Goal: Transaction & Acquisition: Book appointment/travel/reservation

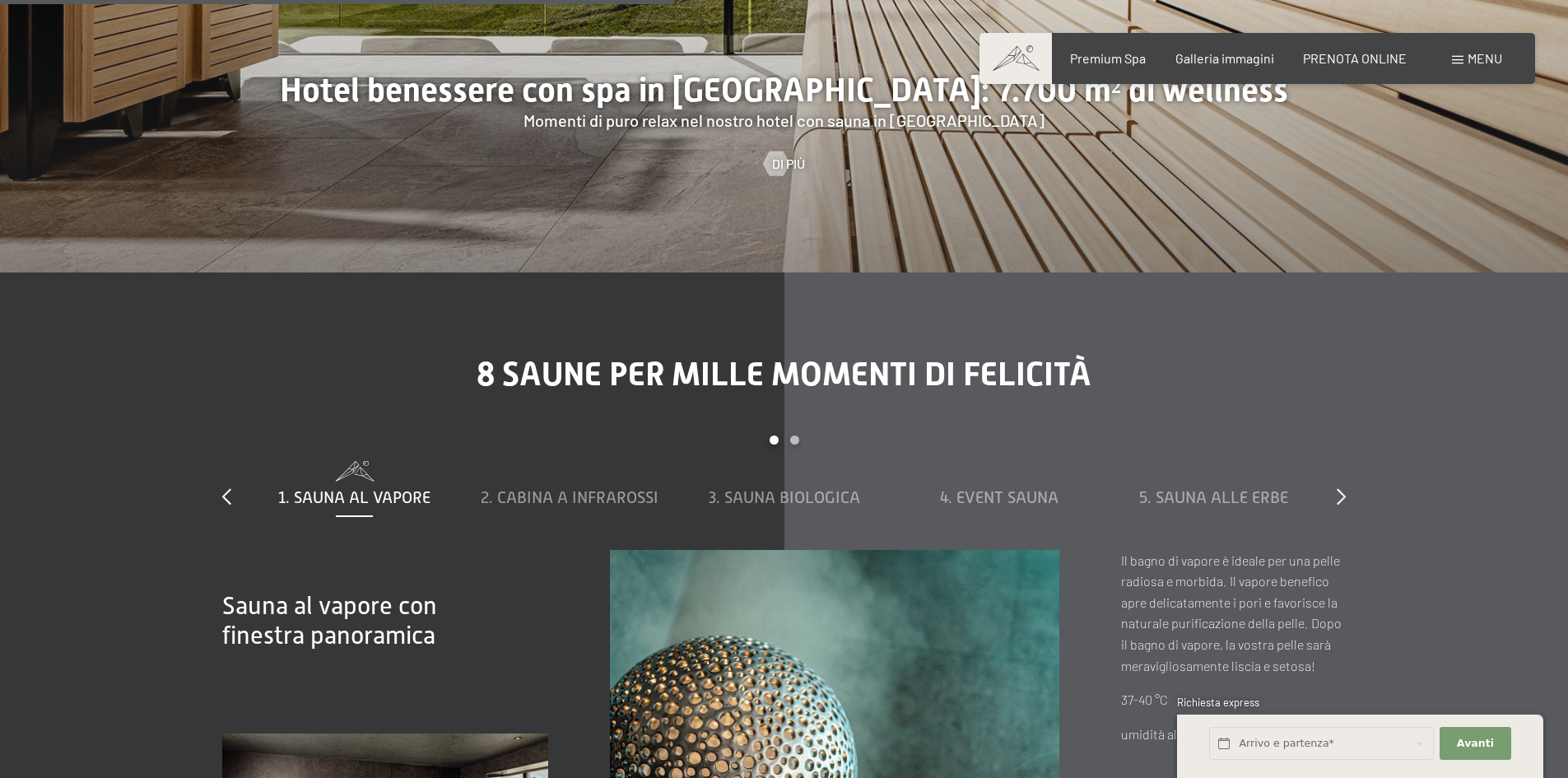
scroll to position [5514, 0]
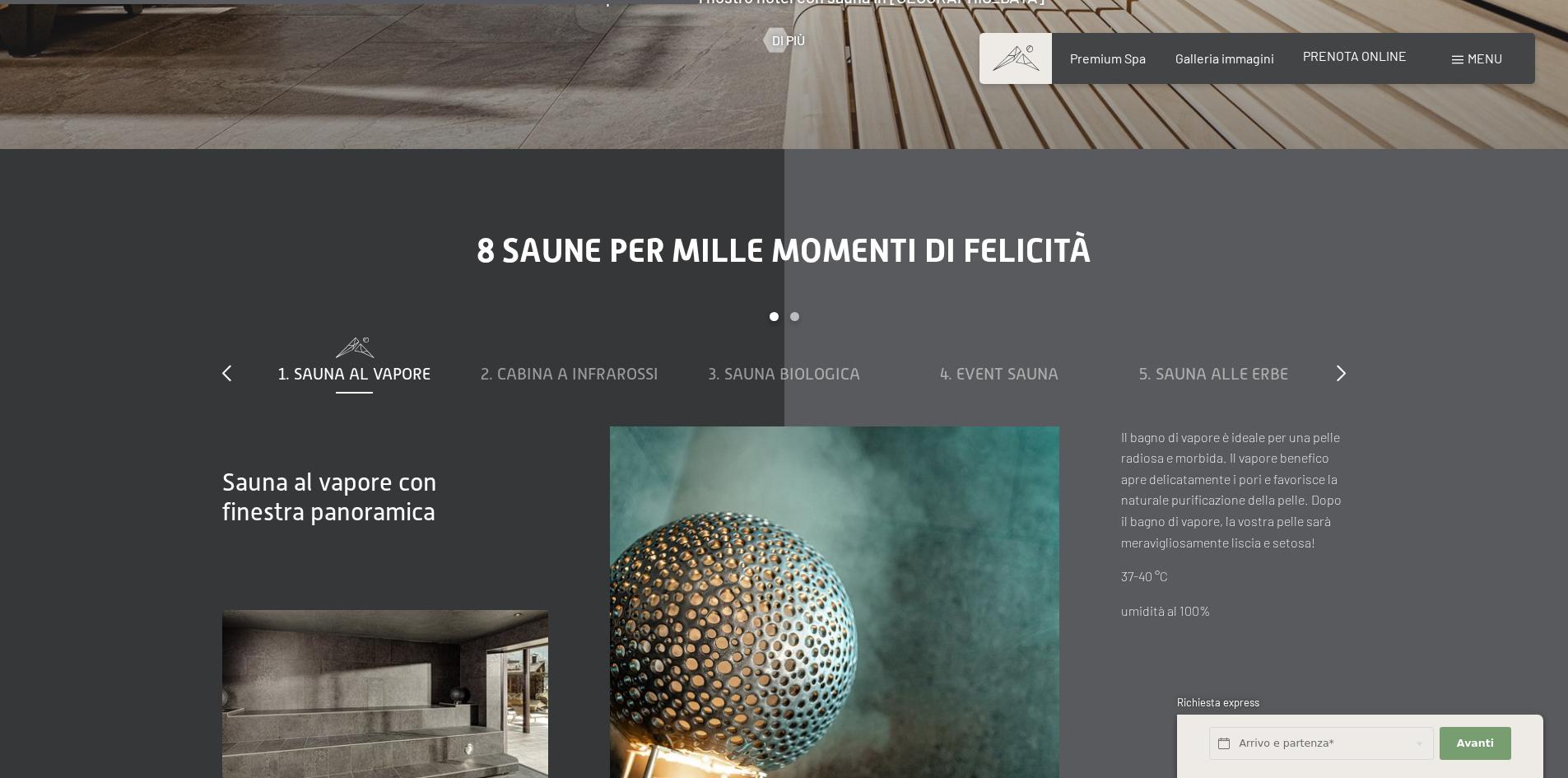
click at [1342, 61] on span "PRENOTA ONLINE" at bounding box center [1354, 56] width 104 height 15
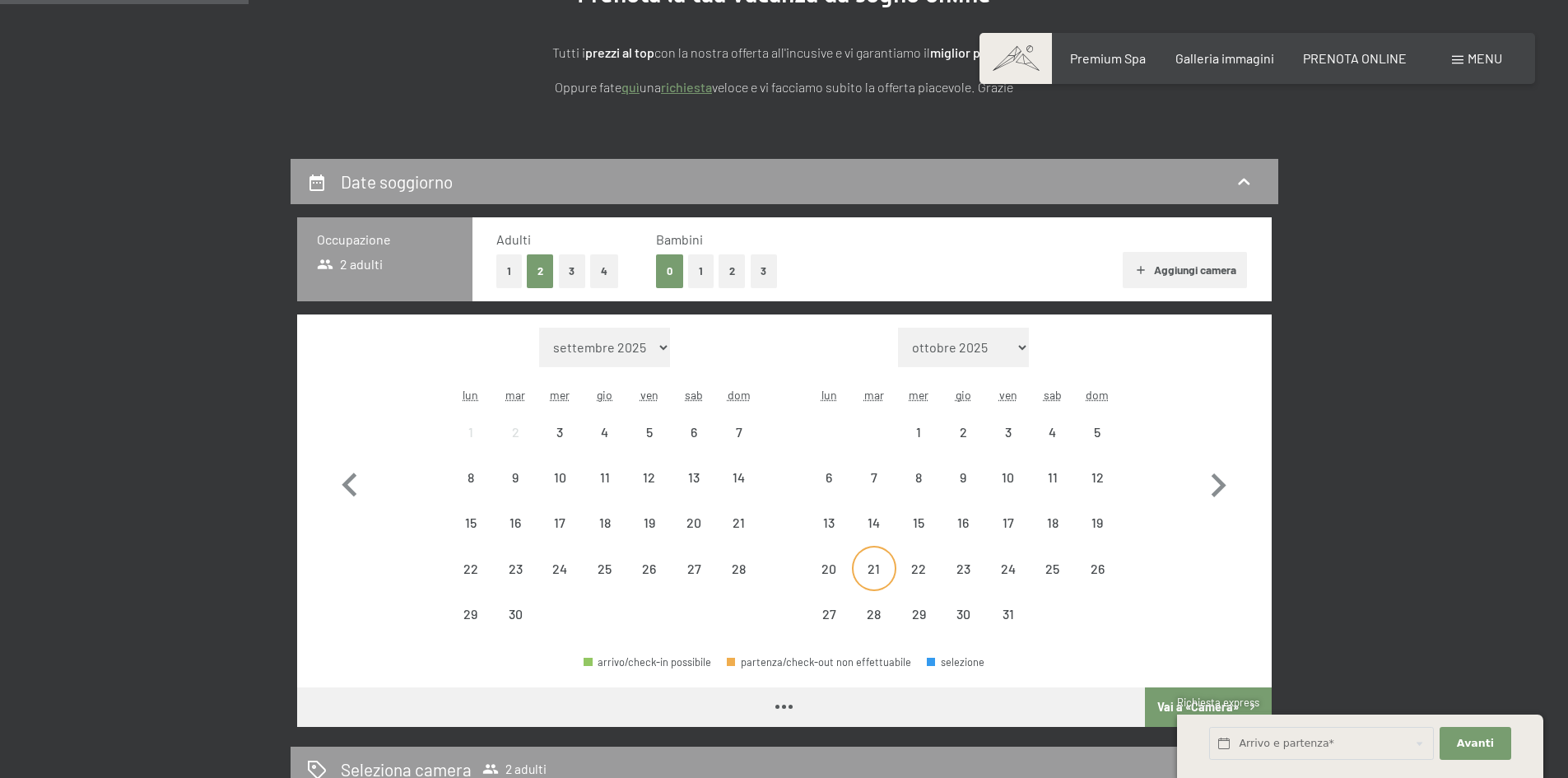
scroll to position [330, 0]
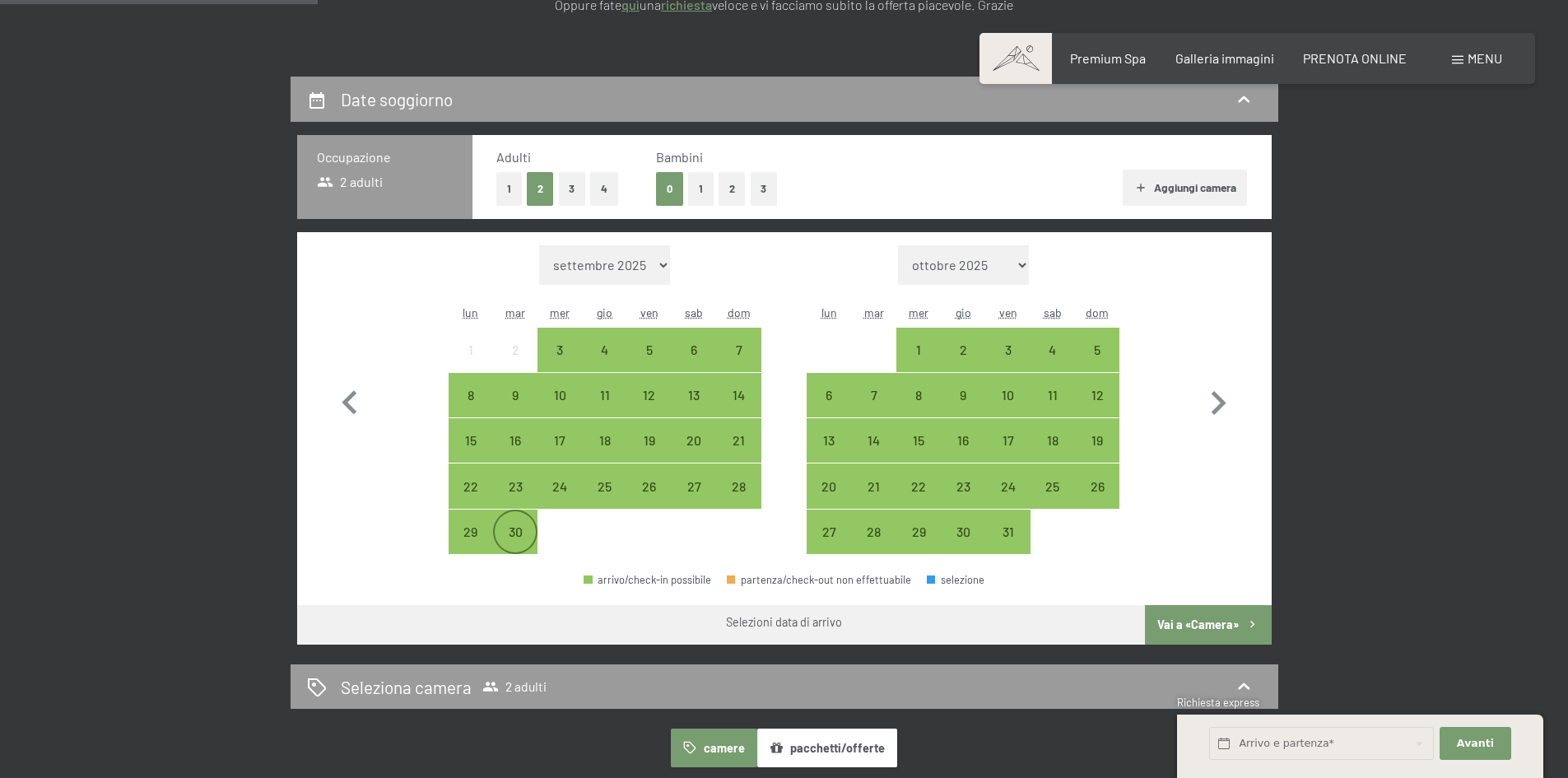
click at [500, 525] on div "30" at bounding box center [515, 545] width 41 height 41
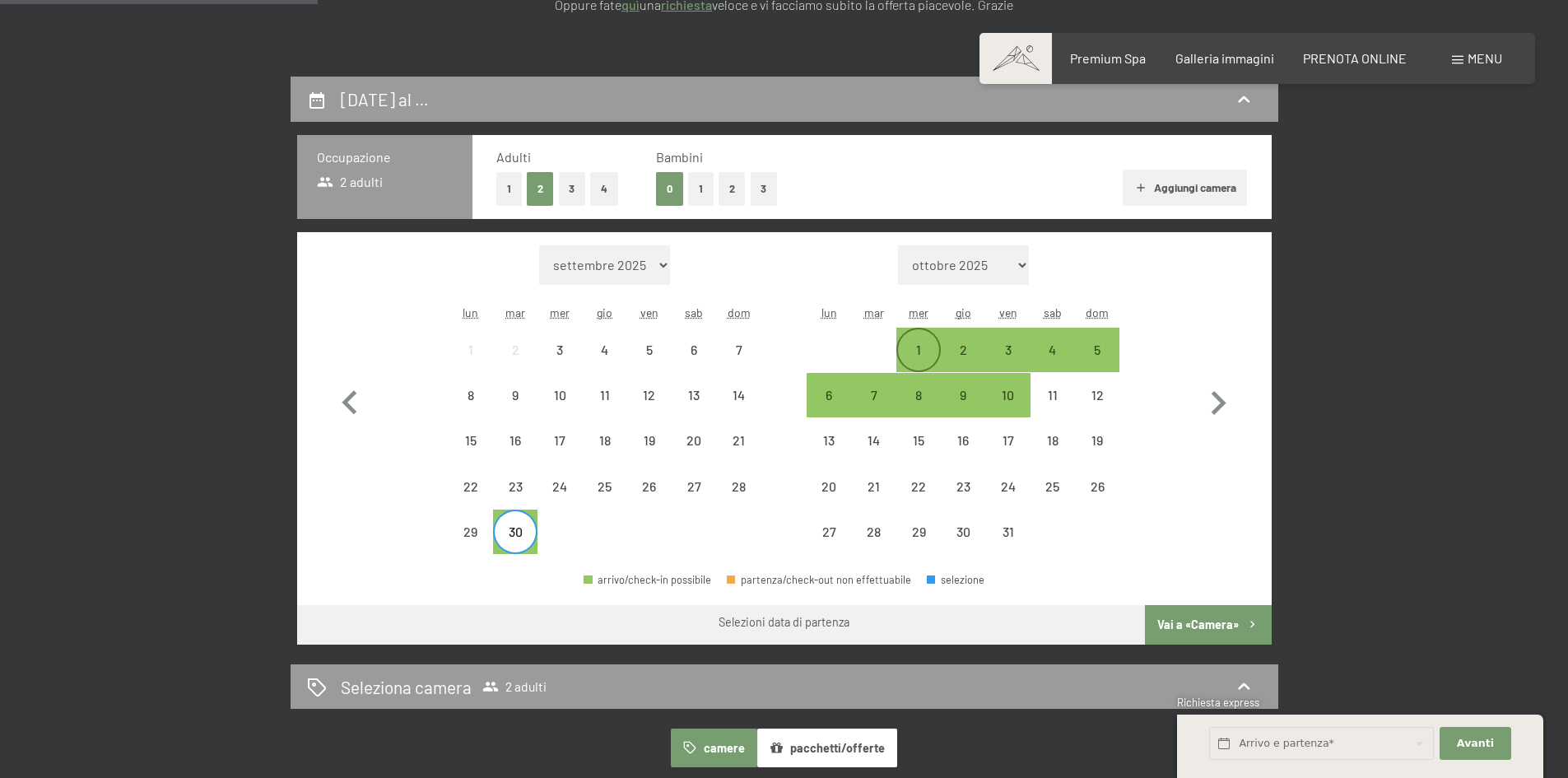
click at [921, 344] on div "1" at bounding box center [918, 364] width 41 height 41
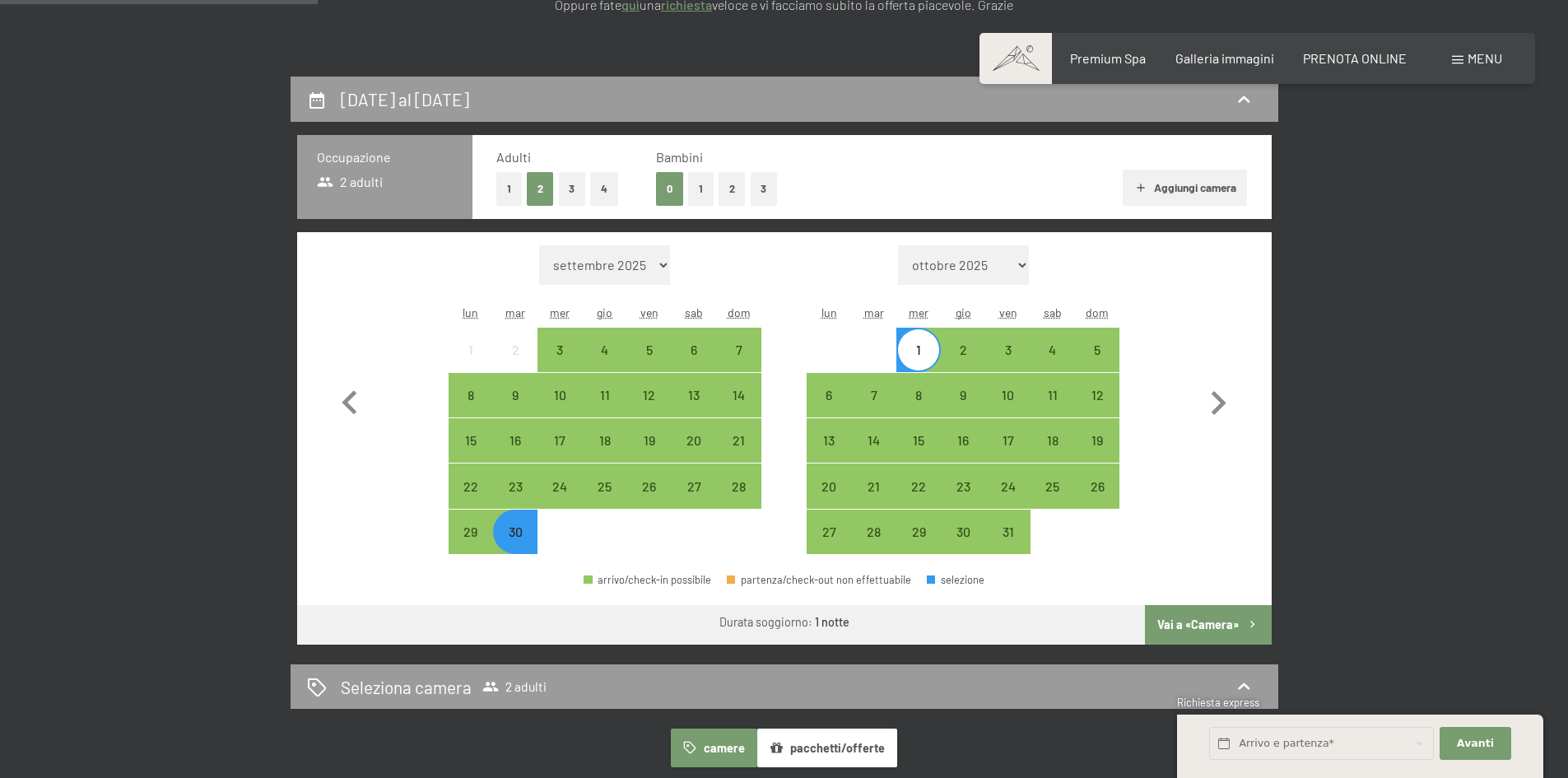
click at [1173, 610] on button "Vai a «Camera»" at bounding box center [1207, 625] width 126 height 39
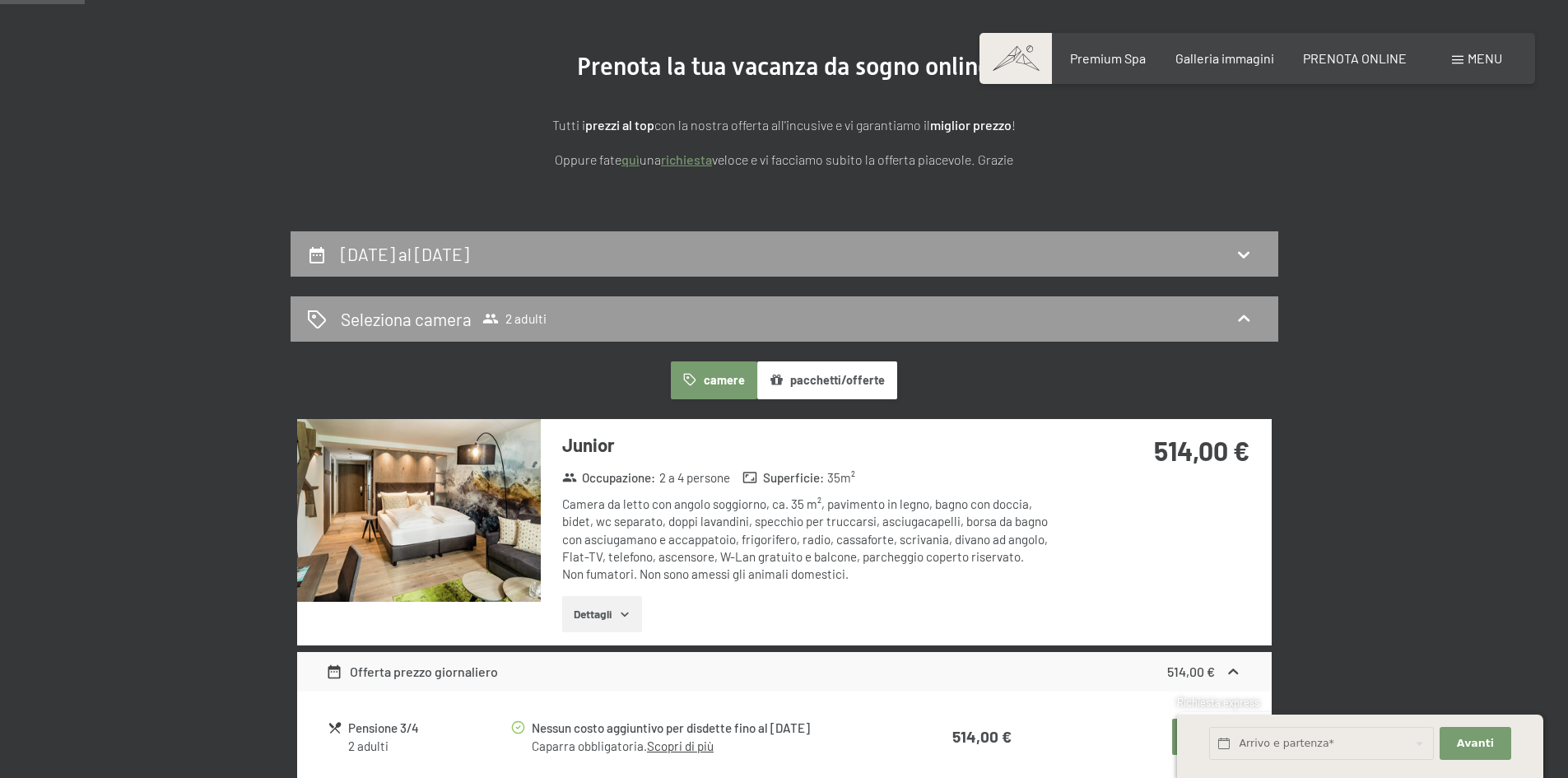
scroll to position [0, 0]
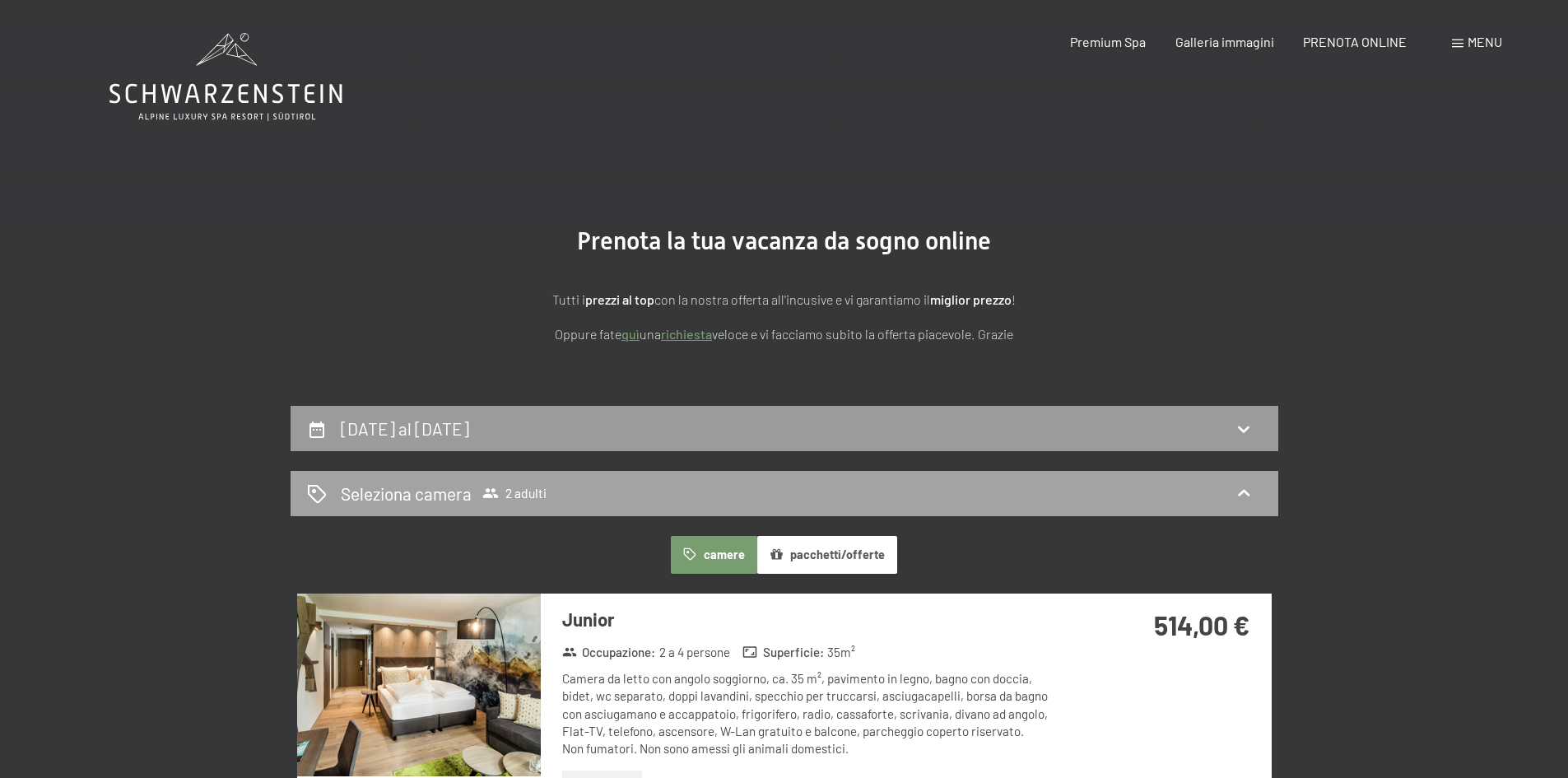
click at [492, 499] on icon at bounding box center [490, 492] width 16 height 16
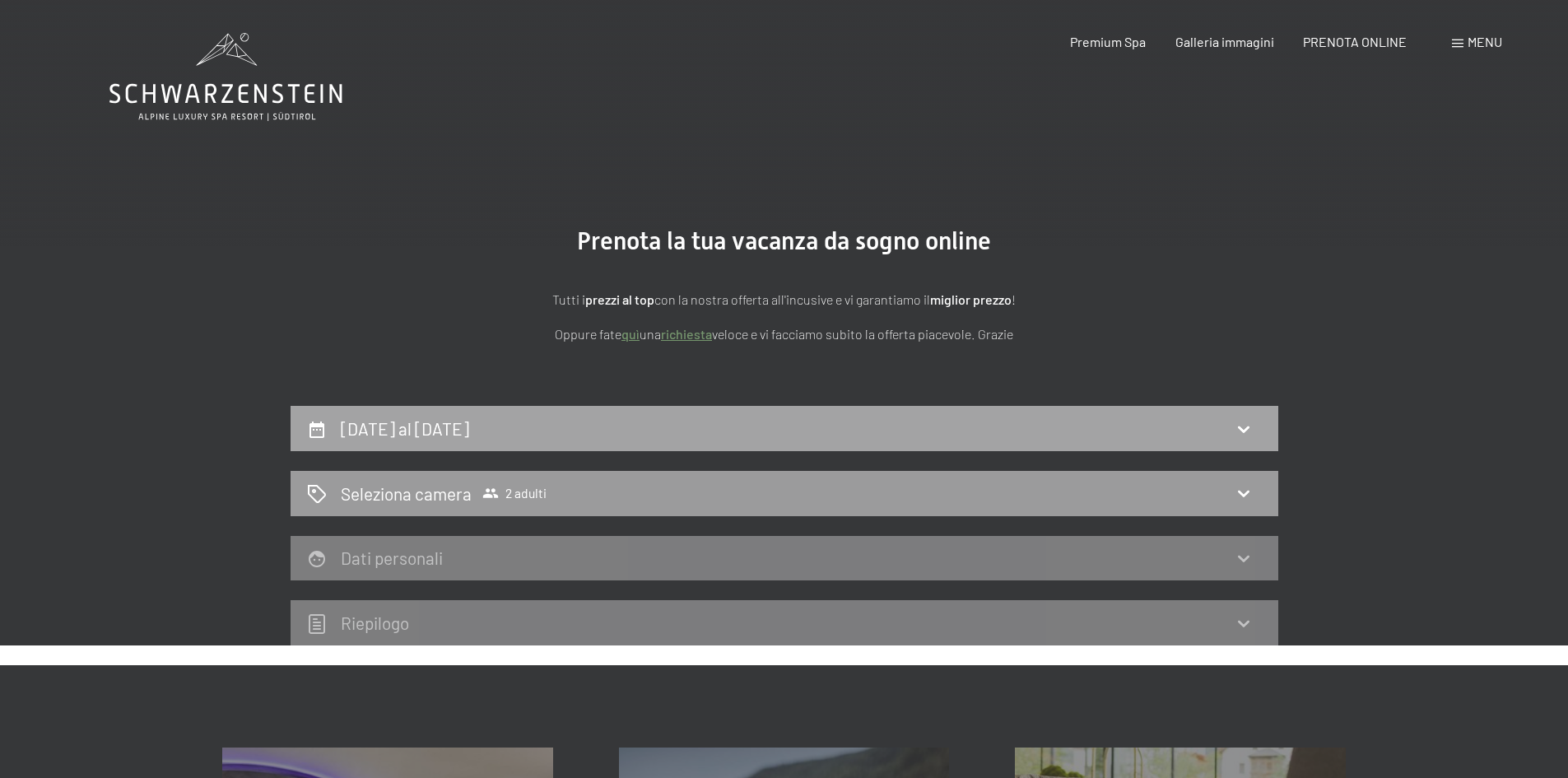
click at [459, 416] on div "[DATE] al [DATE]" at bounding box center [408, 428] width 135 height 24
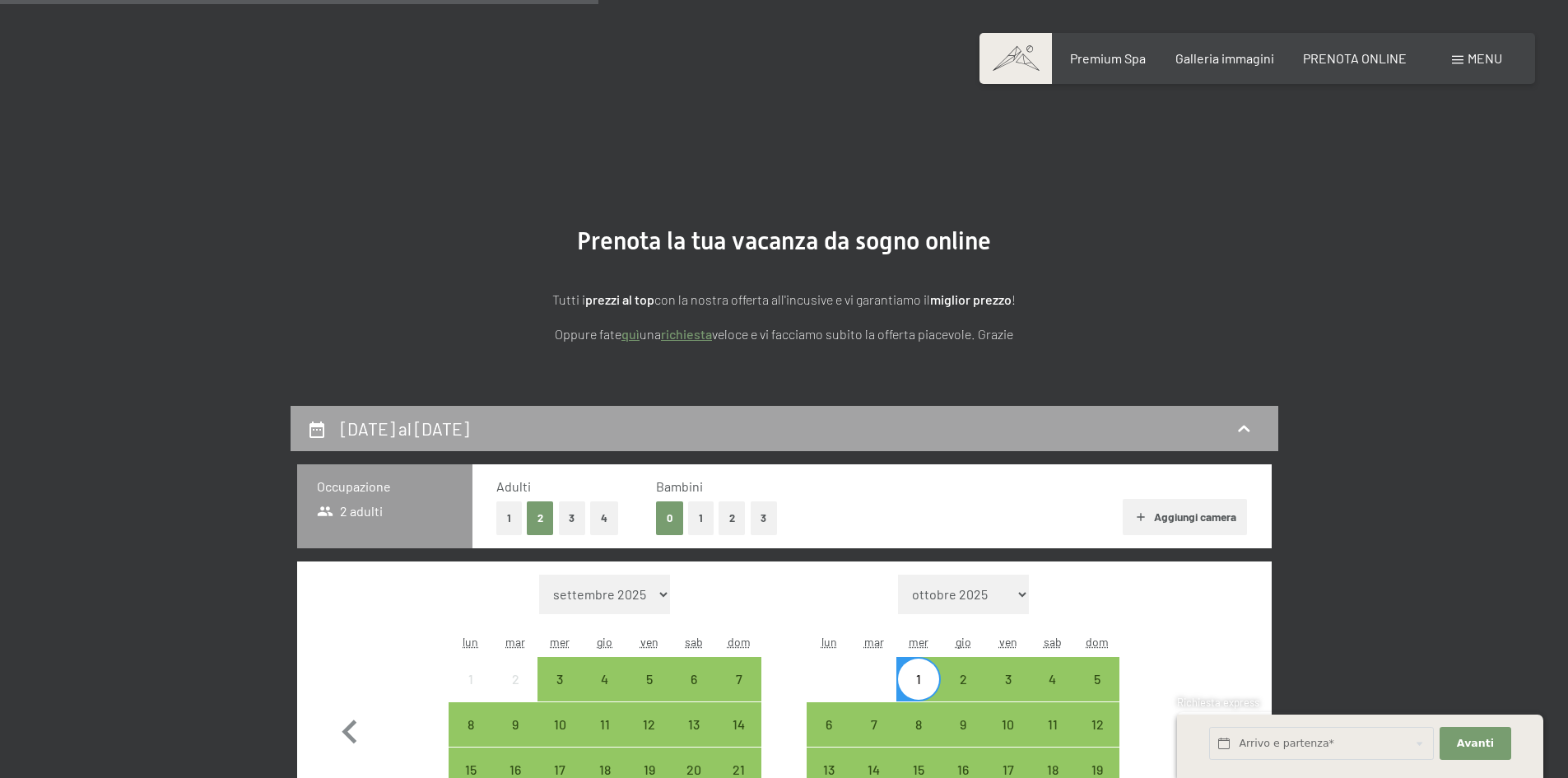
scroll to position [406, 0]
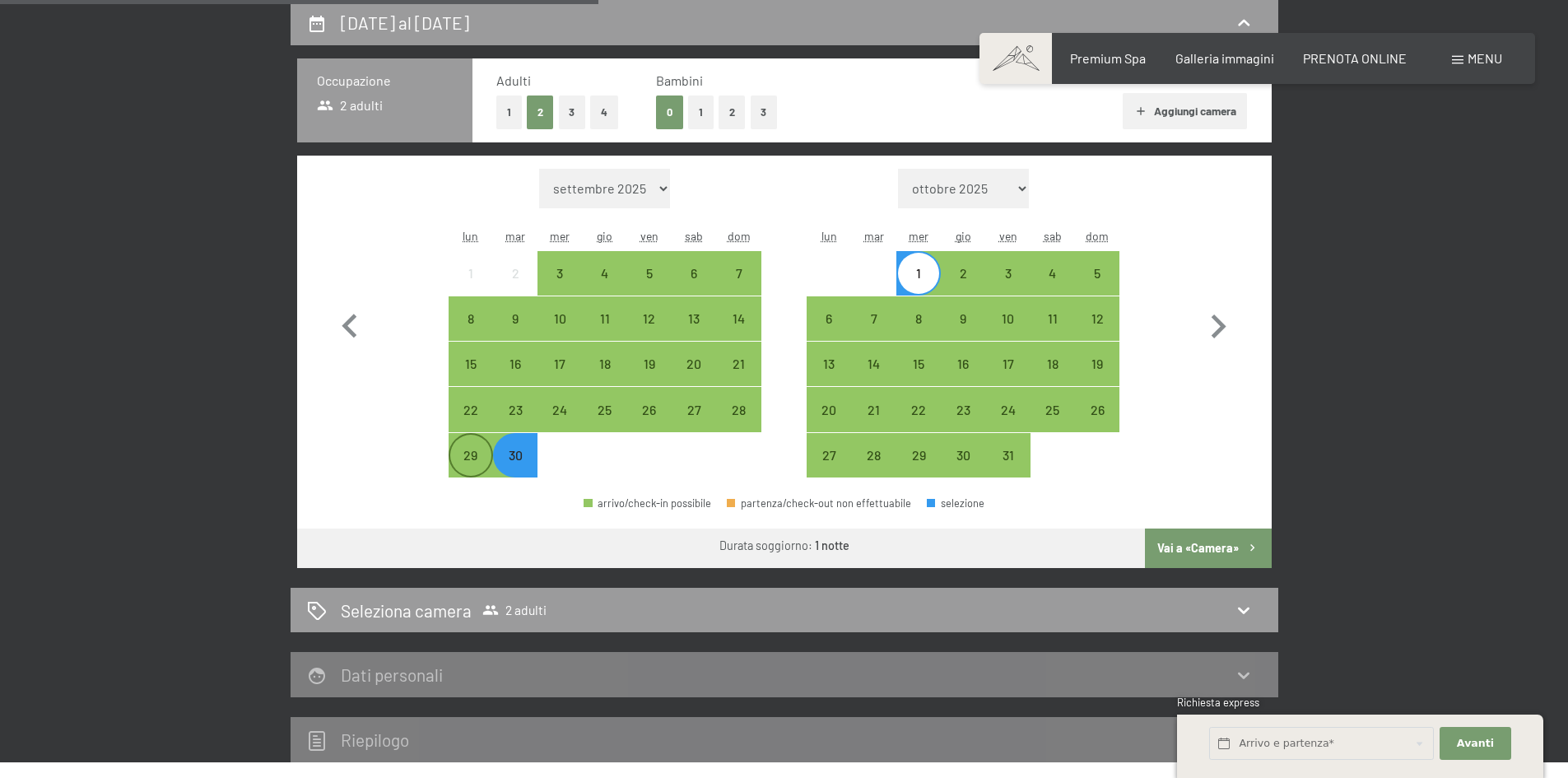
click at [459, 452] on div "29" at bounding box center [471, 469] width 41 height 41
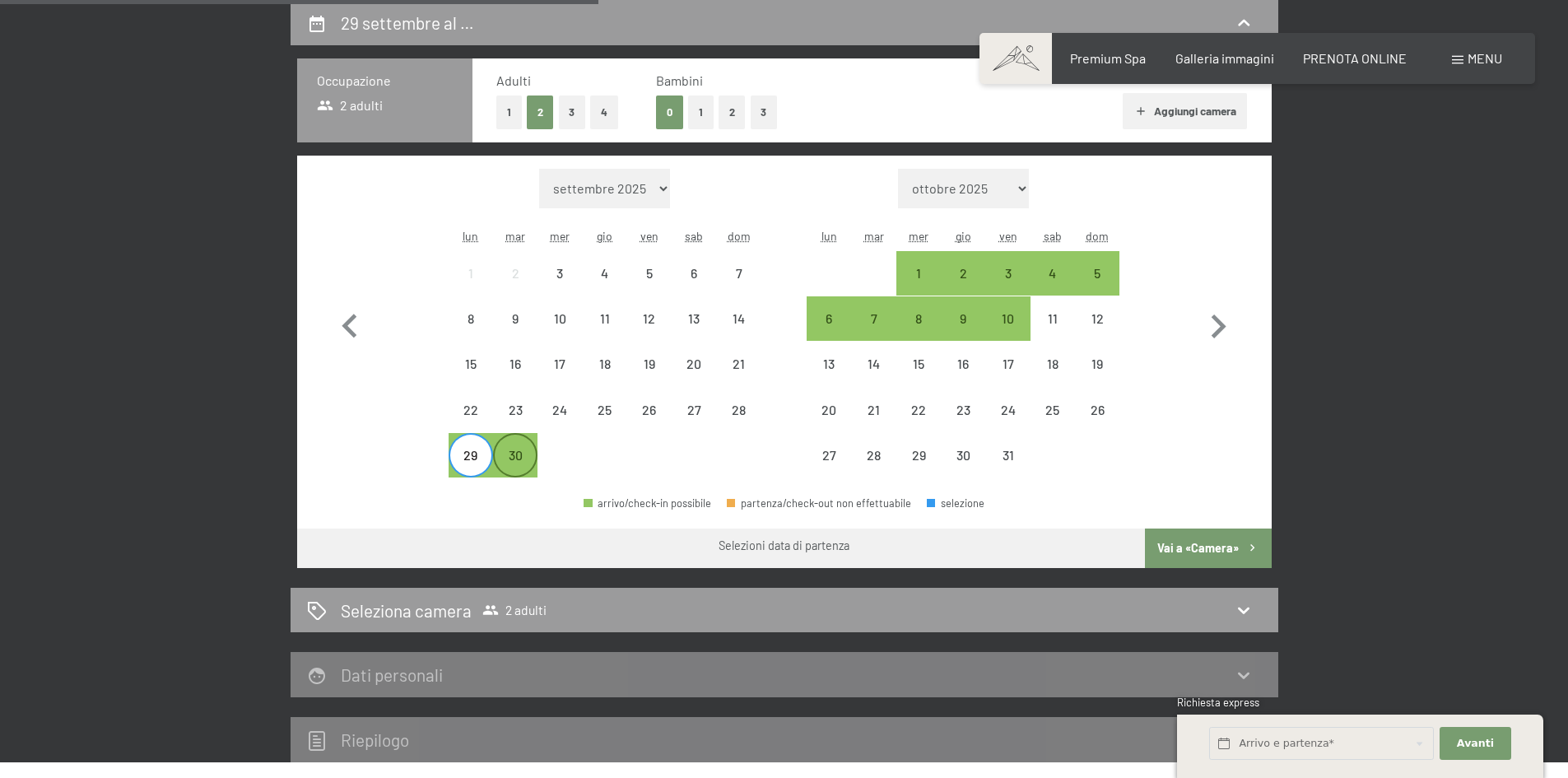
click at [522, 459] on div "30" at bounding box center [515, 469] width 41 height 41
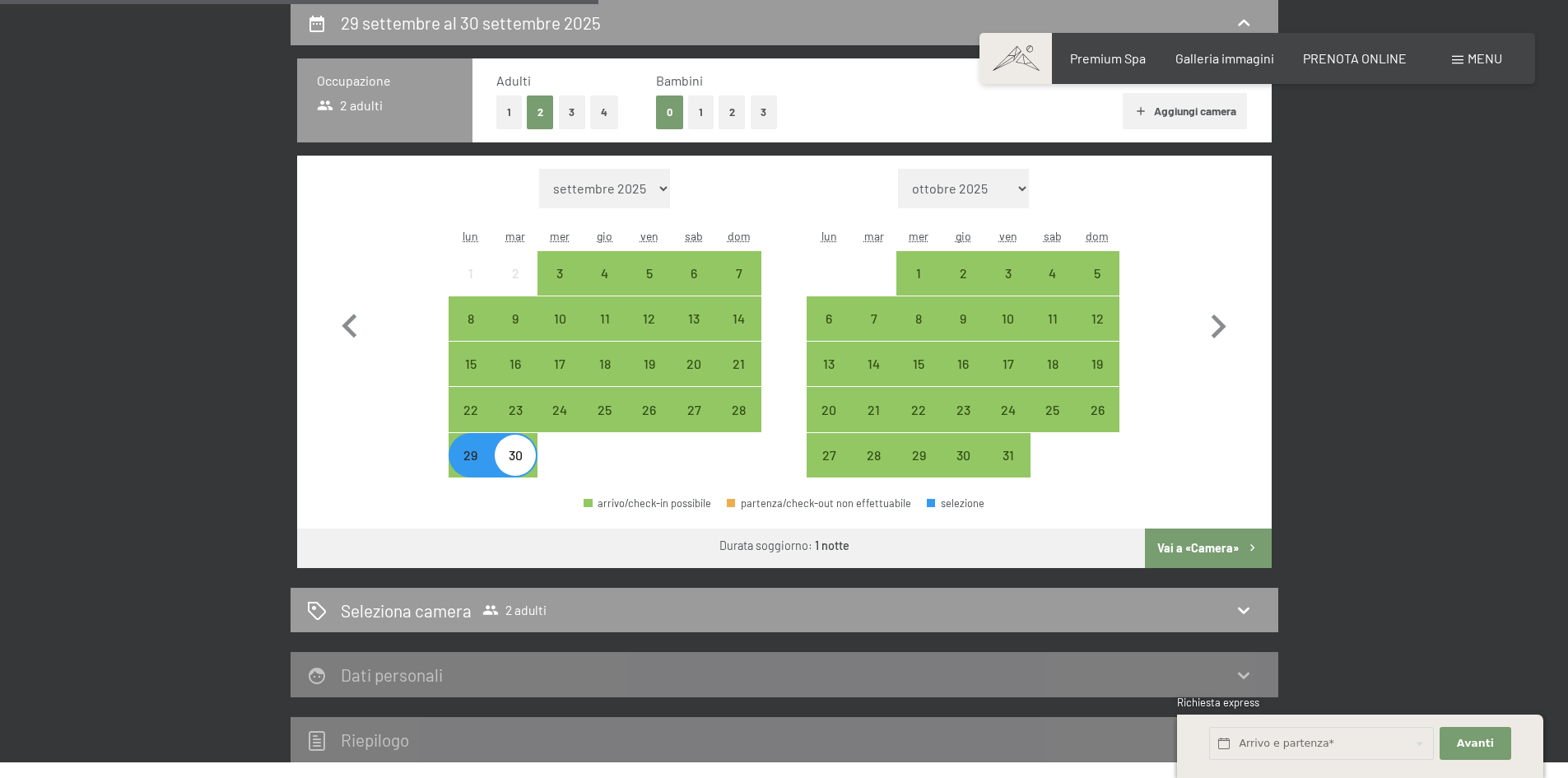
click at [1241, 544] on button "Vai a «Camera»" at bounding box center [1207, 548] width 126 height 39
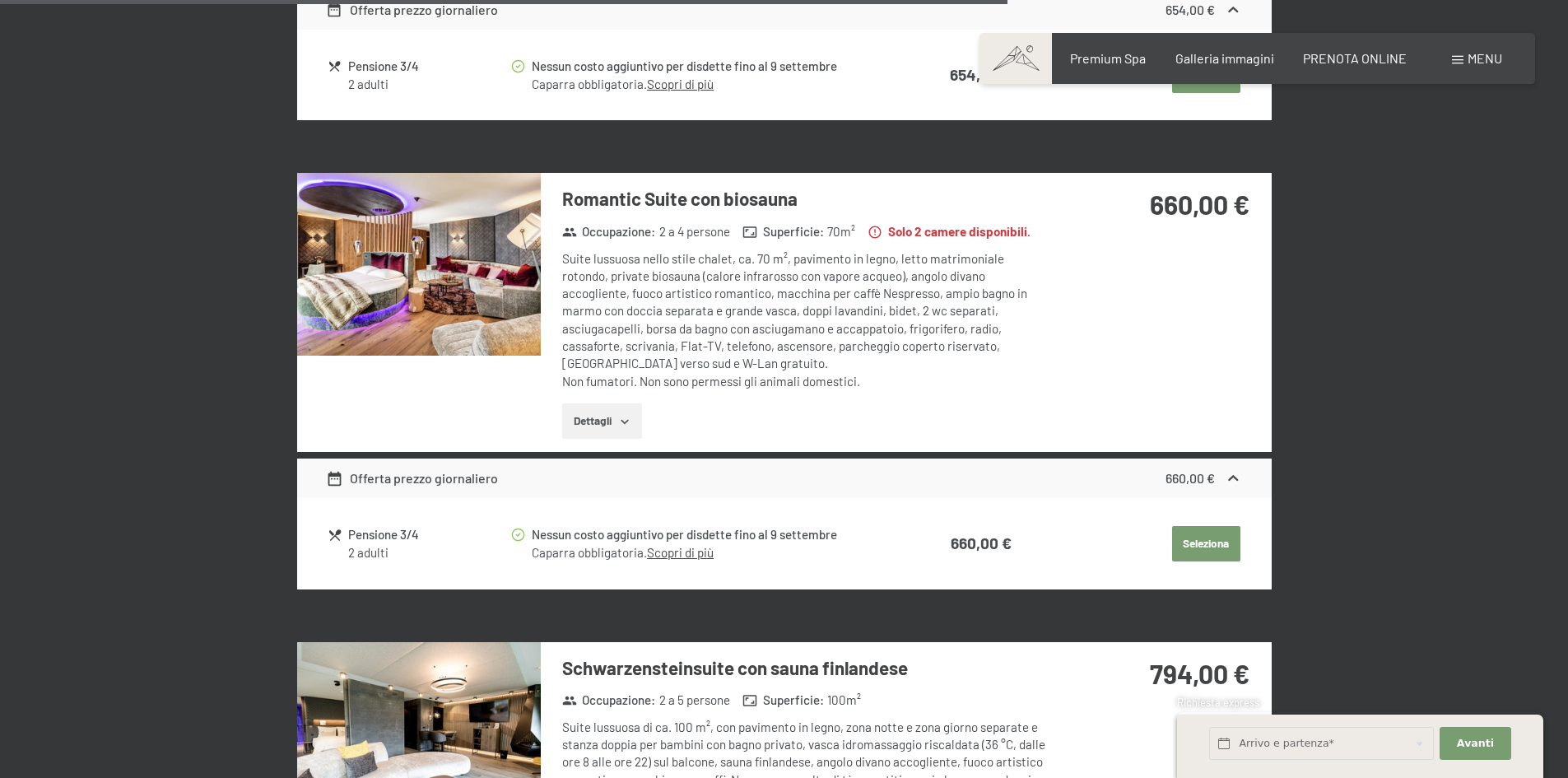
scroll to position [3121, 0]
